Goal: Information Seeking & Learning: Learn about a topic

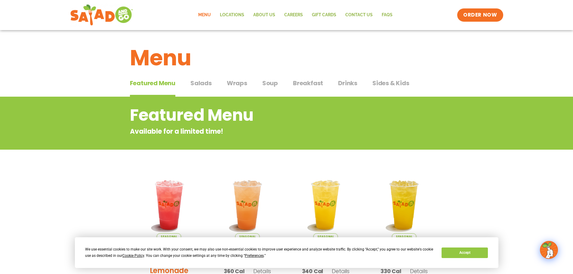
click at [200, 80] on span "Salads" at bounding box center [201, 83] width 21 height 9
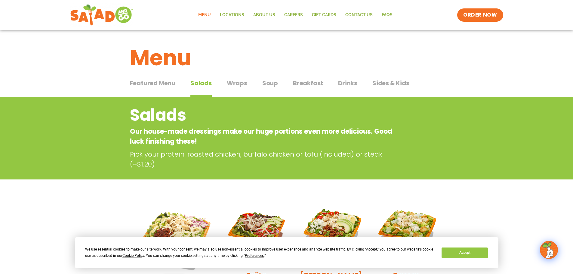
click at [164, 83] on span "Featured Menu" at bounding box center [152, 83] width 45 height 9
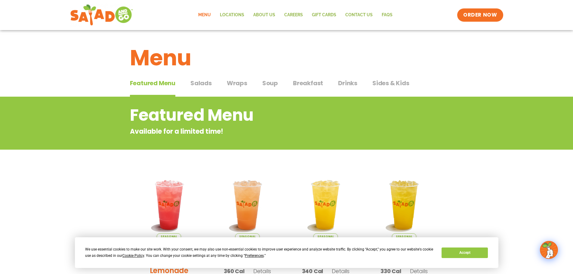
click at [205, 83] on span "Salads" at bounding box center [201, 83] width 21 height 9
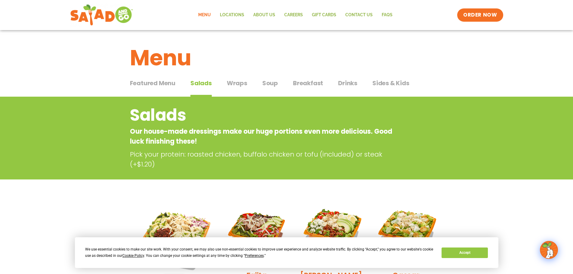
click at [237, 90] on button "Wraps Wraps" at bounding box center [237, 88] width 20 height 18
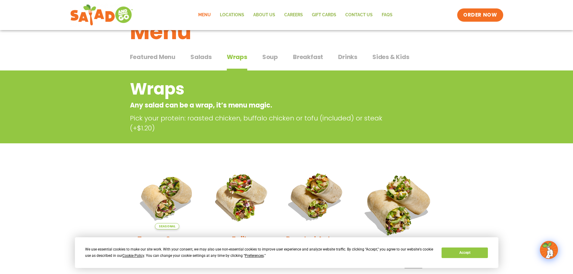
scroll to position [20, 0]
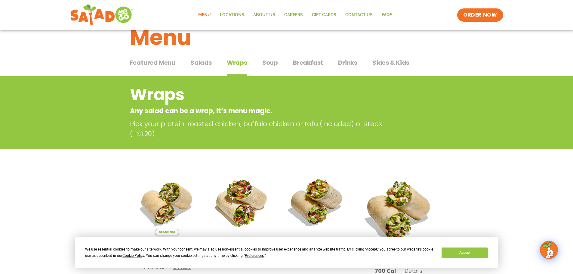
click at [296, 63] on span "Breakfast" at bounding box center [308, 62] width 30 height 9
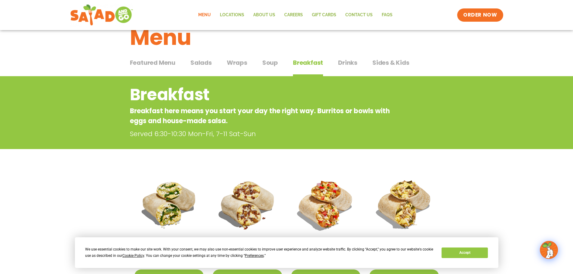
click at [270, 68] on button "Soup Soup" at bounding box center [270, 67] width 16 height 18
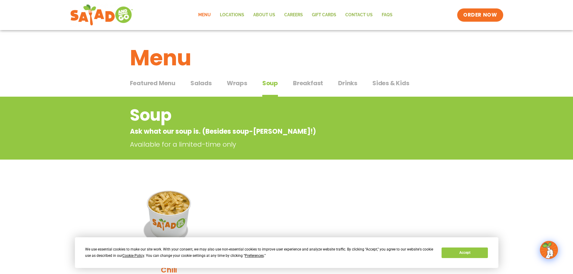
click at [308, 82] on span "Breakfast" at bounding box center [308, 83] width 30 height 9
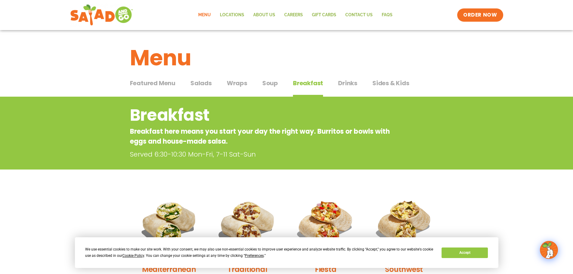
click at [164, 86] on span "Featured Menu" at bounding box center [152, 83] width 45 height 9
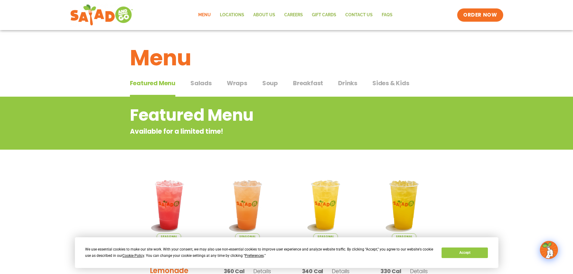
click at [200, 87] on span "Salads" at bounding box center [201, 83] width 21 height 9
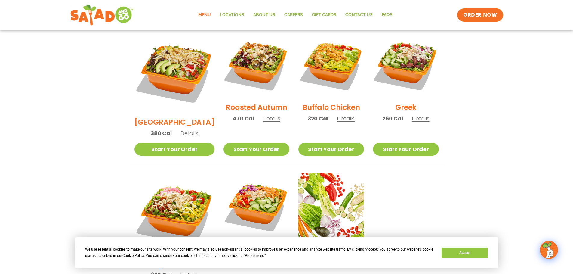
scroll to position [301, 0]
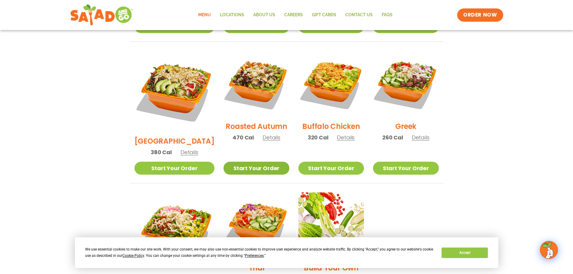
click at [240, 162] on link "Start Your Order" at bounding box center [257, 168] width 66 height 13
click at [263, 134] on span "Details" at bounding box center [272, 138] width 18 height 8
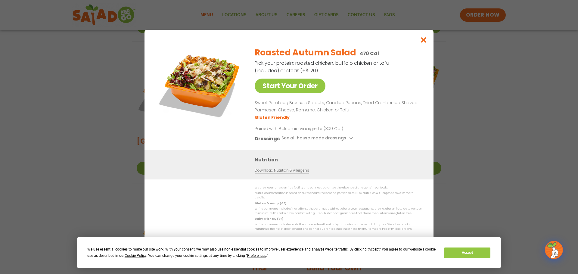
click at [261, 131] on p "Paired with Balsamic Vinaigrette (300 Cal)" at bounding box center [310, 128] width 111 height 6
drag, startPoint x: 344, startPoint y: 106, endPoint x: 392, endPoint y: 105, distance: 47.9
click at [392, 105] on p "Sweet Potatoes, Brussels Sprouts, Candied Pecans, Dried Cranberries, Shaved Par…" at bounding box center [337, 106] width 164 height 14
click at [423, 43] on icon "Close modal" at bounding box center [424, 40] width 8 height 6
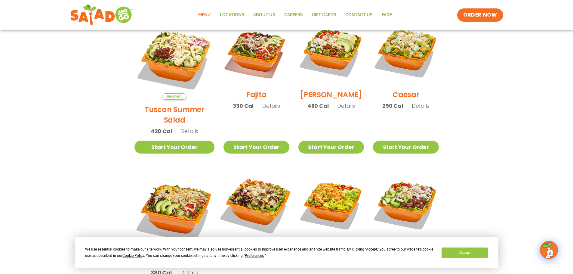
scroll to position [241, 0]
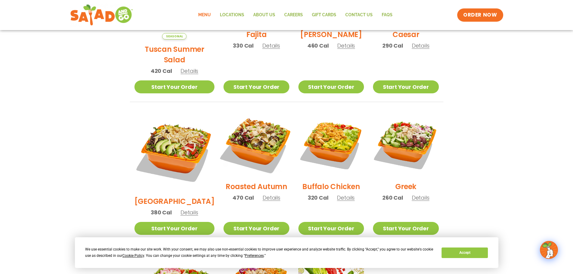
click at [251, 142] on img at bounding box center [256, 143] width 77 height 77
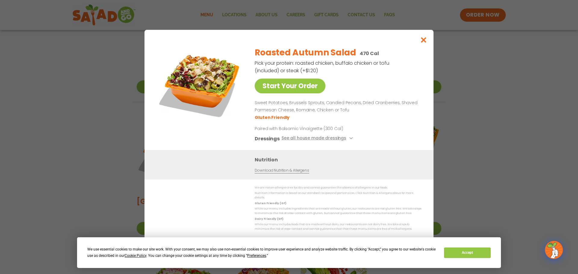
click at [258, 107] on p "Sweet Potatoes, Brussels Sprouts, Candied Pecans, Dried Cranberries, Shaved Par…" at bounding box center [337, 106] width 164 height 14
drag, startPoint x: 258, startPoint y: 107, endPoint x: 284, endPoint y: 107, distance: 25.9
click at [284, 107] on p "Sweet Potatoes, Brussels Sprouts, Candied Pecans, Dried Cranberries, Shaved Par…" at bounding box center [337, 106] width 164 height 14
click at [425, 42] on icon "Close modal" at bounding box center [424, 40] width 8 height 6
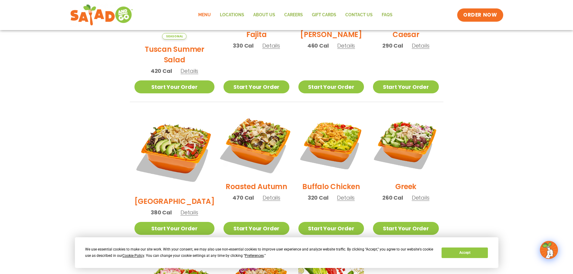
click at [250, 147] on img at bounding box center [256, 143] width 77 height 77
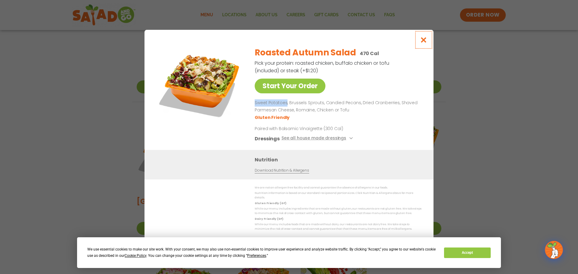
click at [419, 40] on button "Close modal" at bounding box center [424, 40] width 20 height 20
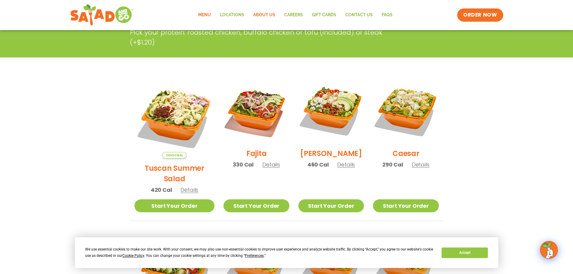
scroll to position [120, 0]
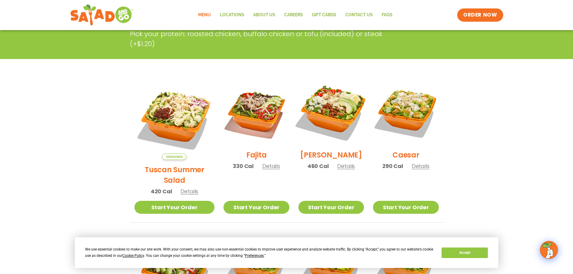
click at [332, 105] on img at bounding box center [331, 112] width 77 height 77
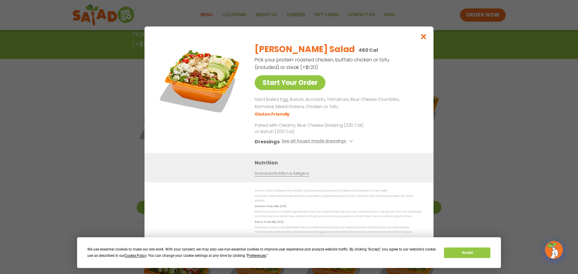
click at [186, 61] on img at bounding box center [200, 81] width 84 height 84
click at [426, 36] on icon "Close modal" at bounding box center [424, 36] width 8 height 6
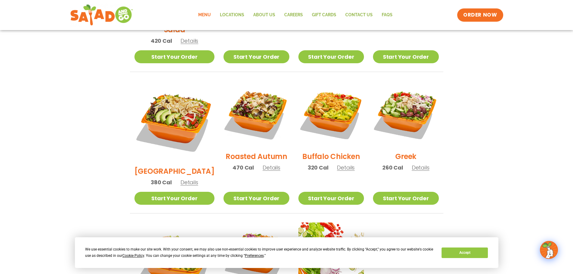
scroll to position [301, 0]
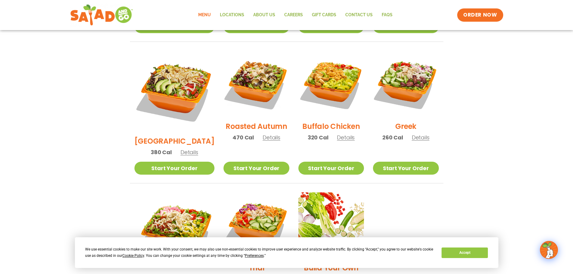
click at [472, 245] on div "We use essential cookies to make our site work. With your consent, we may also …" at bounding box center [287, 252] width 424 height 31
click at [458, 255] on button "Accept" at bounding box center [465, 252] width 46 height 11
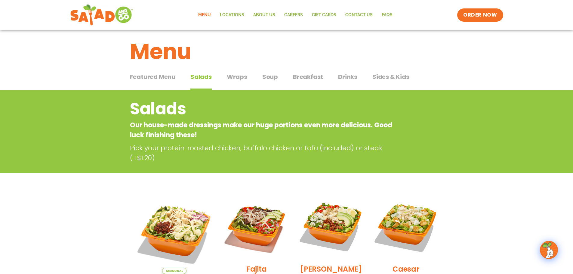
scroll to position [0, 0]
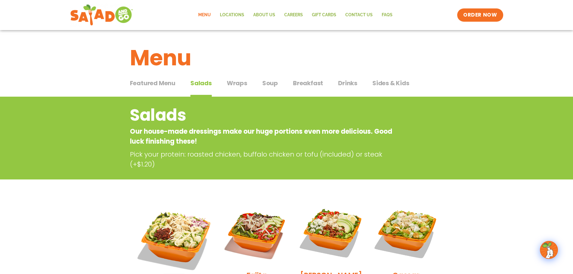
click at [238, 88] on button "Wraps Wraps" at bounding box center [237, 88] width 20 height 18
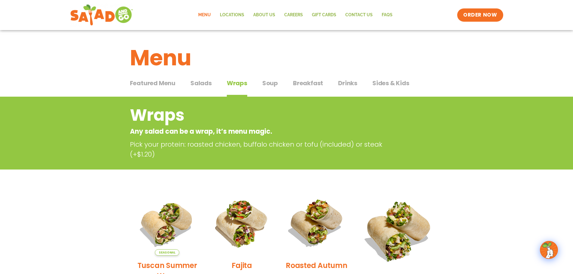
click at [273, 87] on span "Soup" at bounding box center [270, 83] width 16 height 9
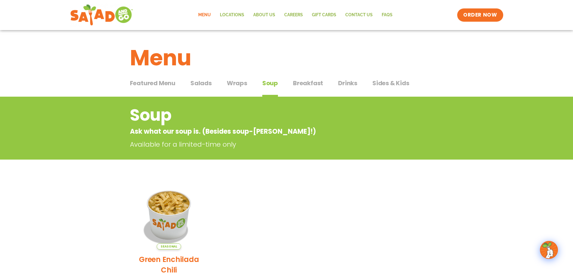
click at [295, 87] on span "Breakfast" at bounding box center [308, 83] width 30 height 9
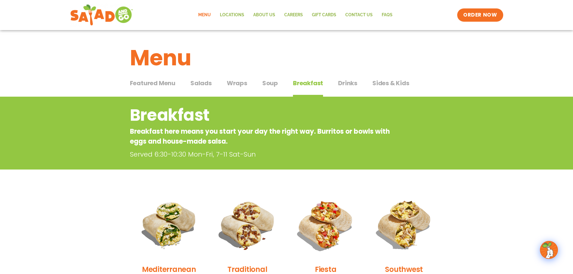
click at [377, 83] on span "Sides & Kids" at bounding box center [391, 83] width 37 height 9
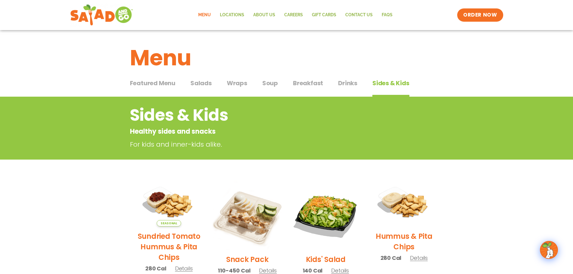
click at [164, 85] on span "Featured Menu" at bounding box center [152, 83] width 45 height 9
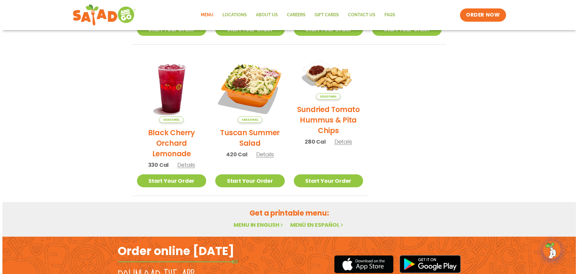
scroll to position [271, 0]
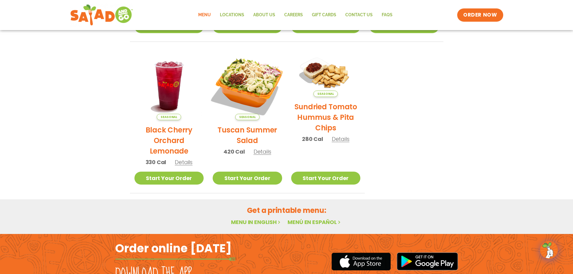
click at [236, 73] on img at bounding box center [248, 86] width 82 height 82
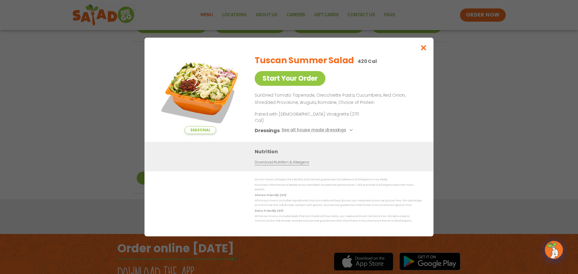
click at [202, 98] on img at bounding box center [200, 92] width 84 height 84
click at [191, 90] on img at bounding box center [200, 92] width 84 height 84
drag, startPoint x: 343, startPoint y: 123, endPoint x: 344, endPoint y: 126, distance: 3.7
click at [344, 123] on p "Paired with [DEMOGRAPHIC_DATA] Vinaigrette (270 Cal)" at bounding box center [310, 117] width 111 height 13
click at [345, 129] on button "See all house made dressings" at bounding box center [317, 131] width 73 height 8
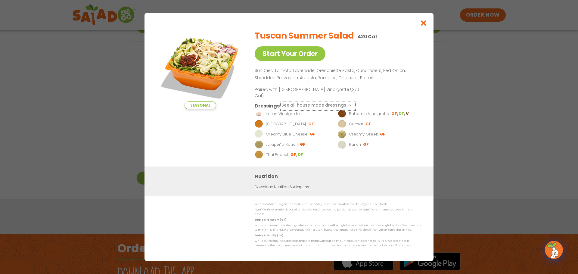
click at [328, 103] on button "See all house made dressings" at bounding box center [317, 106] width 73 height 8
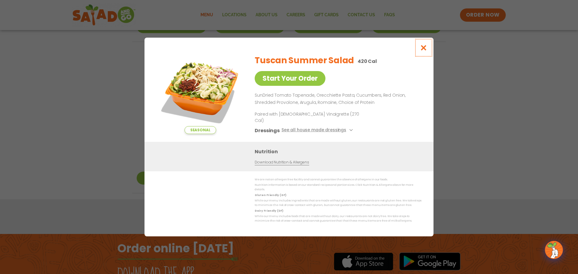
click at [421, 51] on icon "Close modal" at bounding box center [424, 48] width 8 height 6
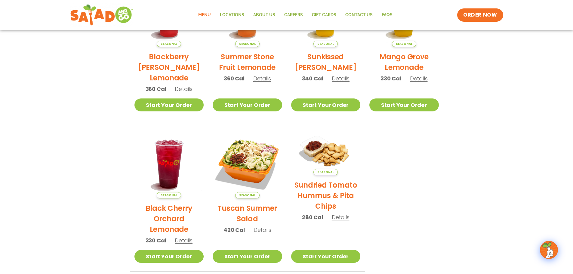
scroll to position [190, 0]
